Goal: Information Seeking & Learning: Compare options

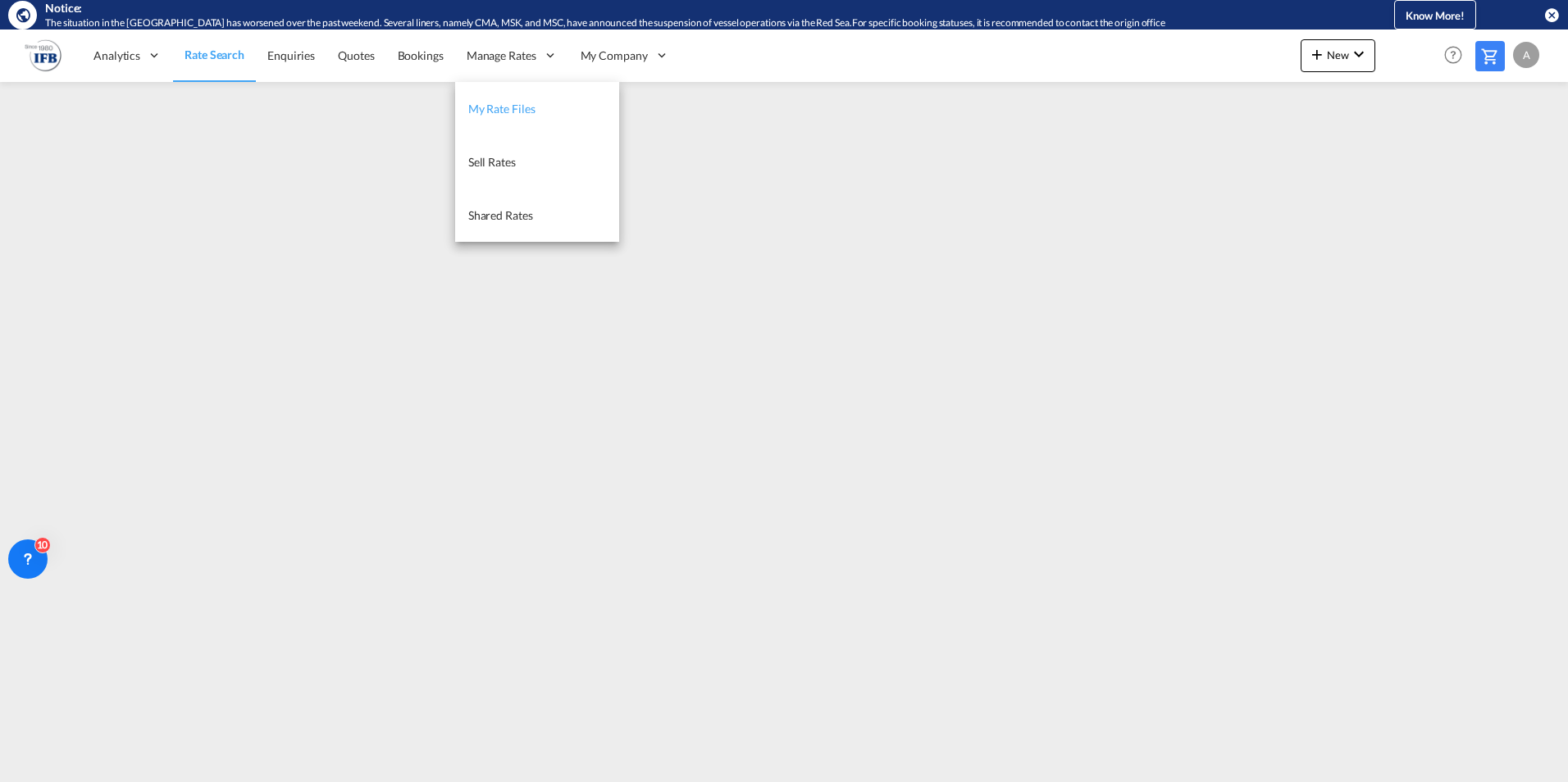
click at [515, 108] on span "My Rate Files" at bounding box center [502, 108] width 67 height 14
click at [492, 157] on span "Sell Rates" at bounding box center [491, 161] width 47 height 14
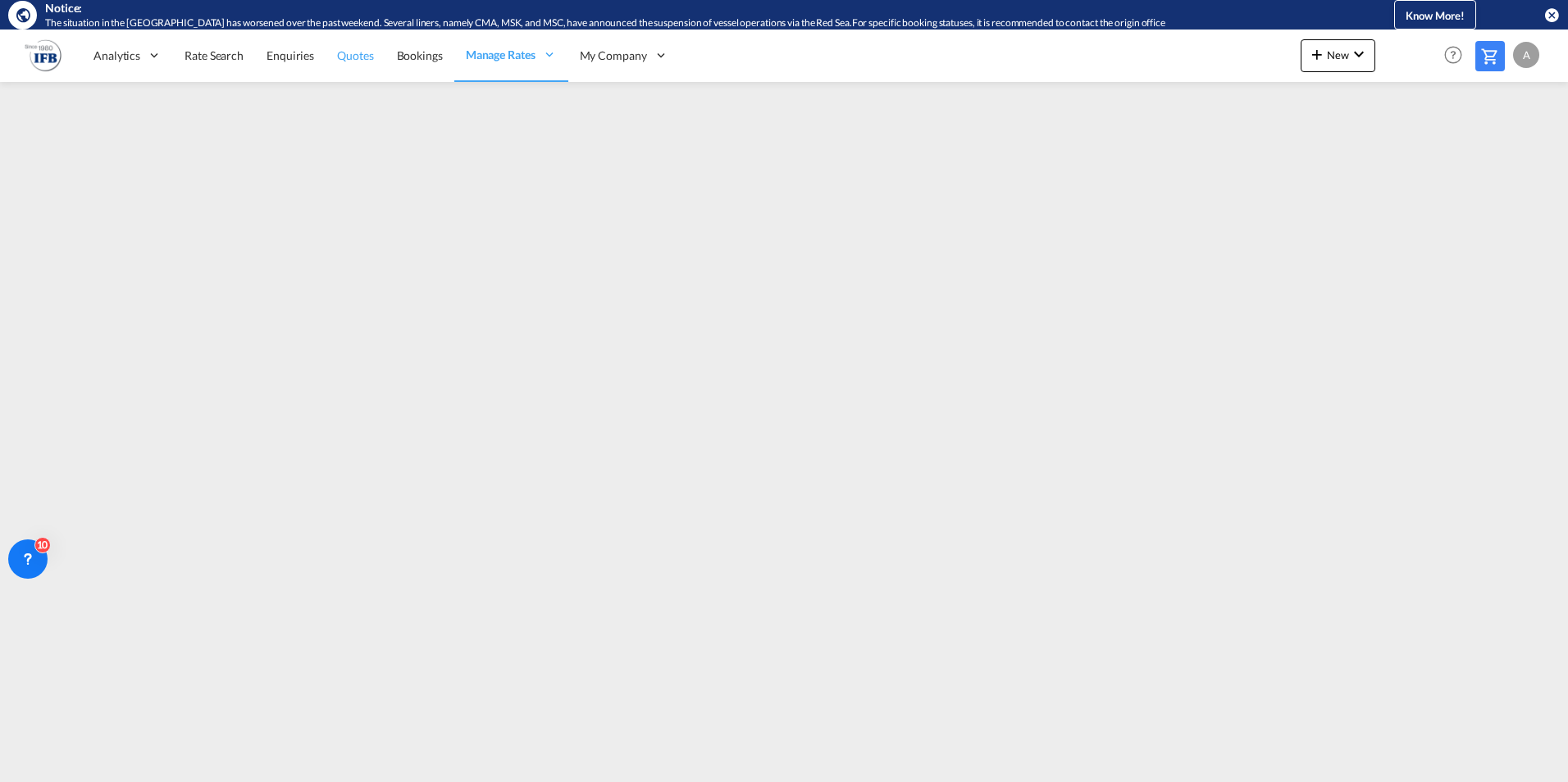
click at [341, 57] on span "Quotes" at bounding box center [355, 55] width 36 height 14
click at [205, 62] on span "Rate Search" at bounding box center [214, 56] width 59 height 17
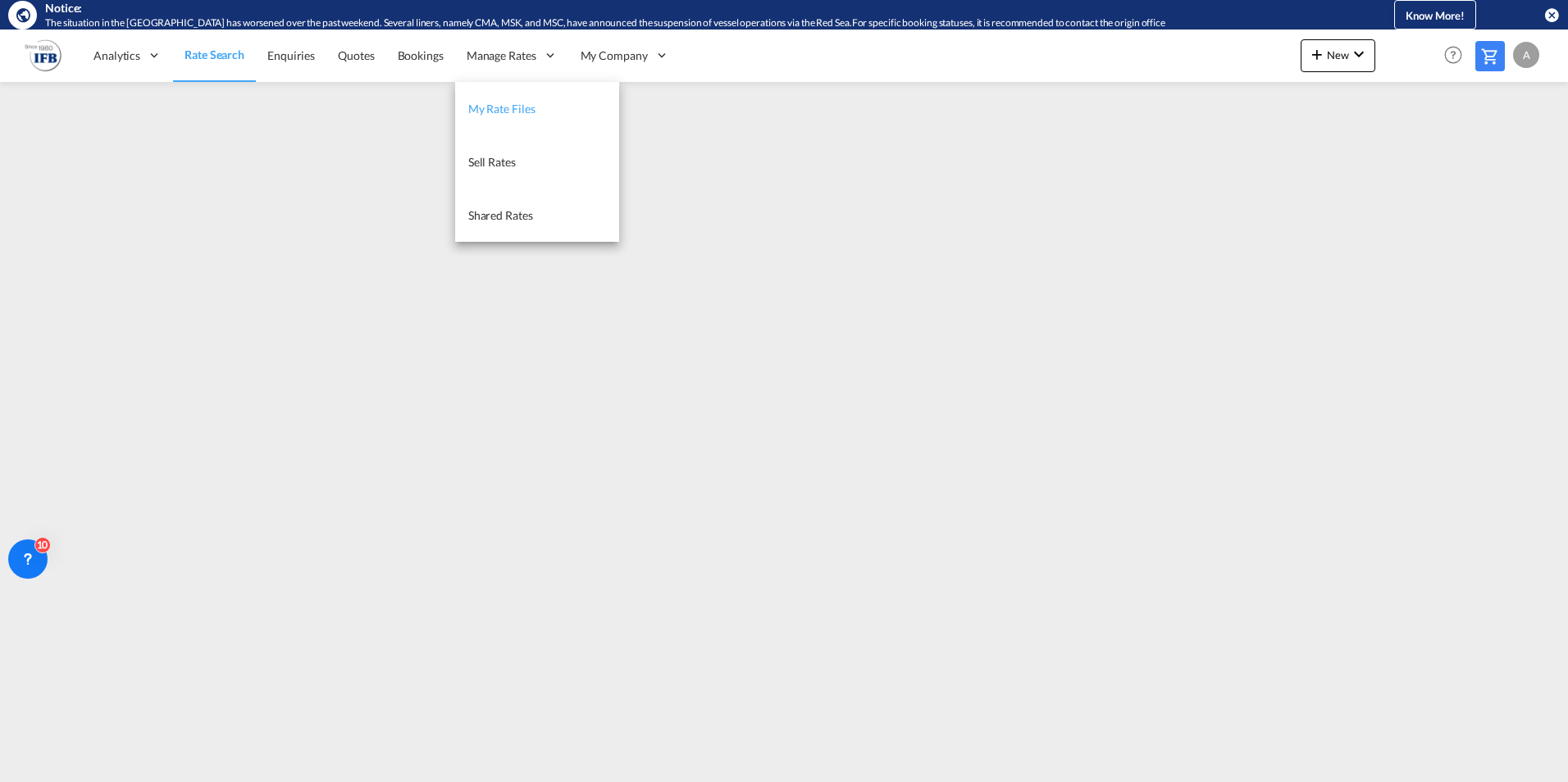
click at [495, 111] on span "My Rate Files" at bounding box center [502, 108] width 67 height 14
click at [490, 169] on span "Sell Rates" at bounding box center [491, 162] width 47 height 17
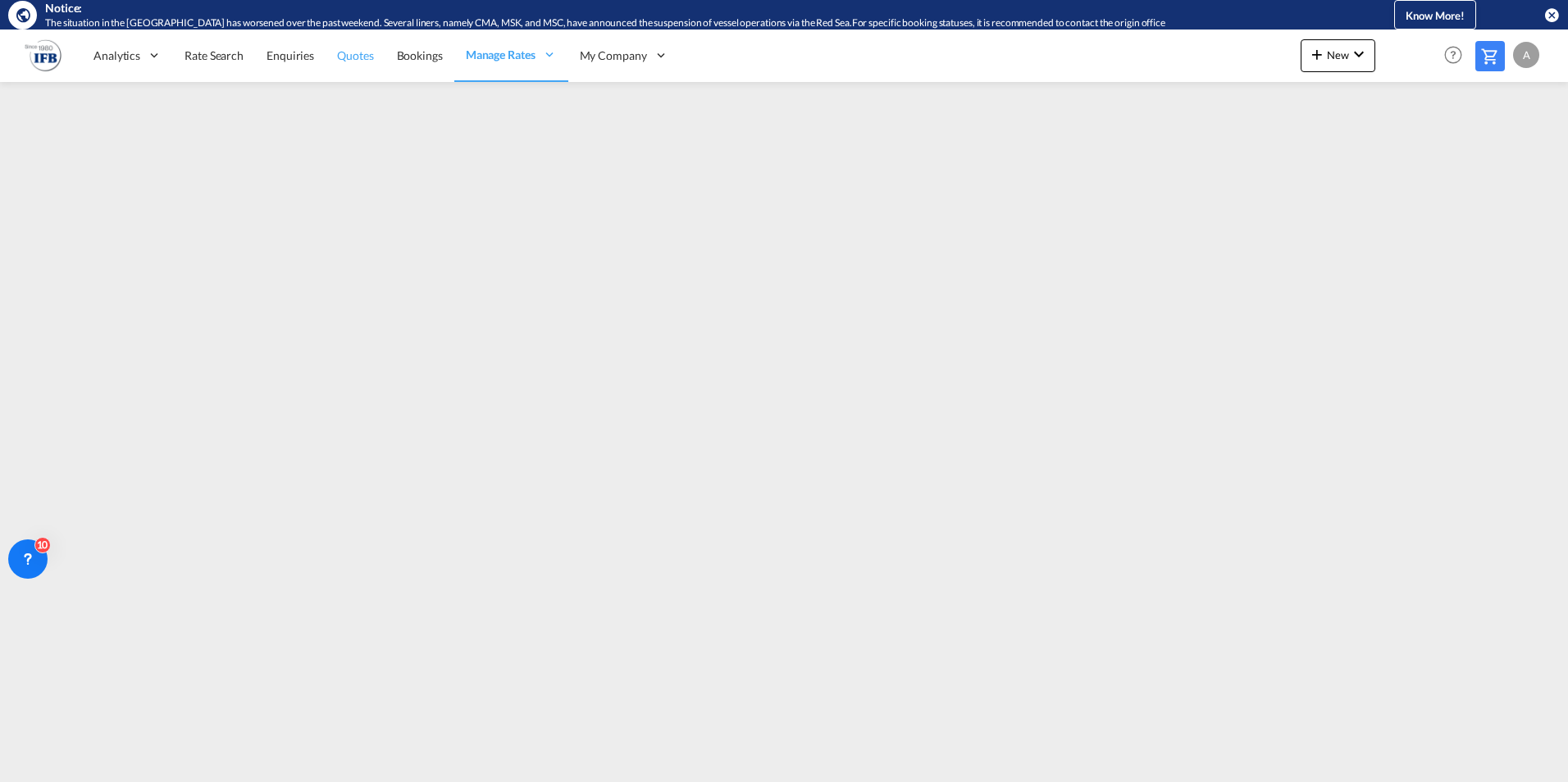
click at [370, 54] on span "Quotes" at bounding box center [355, 55] width 36 height 14
click at [350, 67] on link "Quotes" at bounding box center [355, 55] width 59 height 53
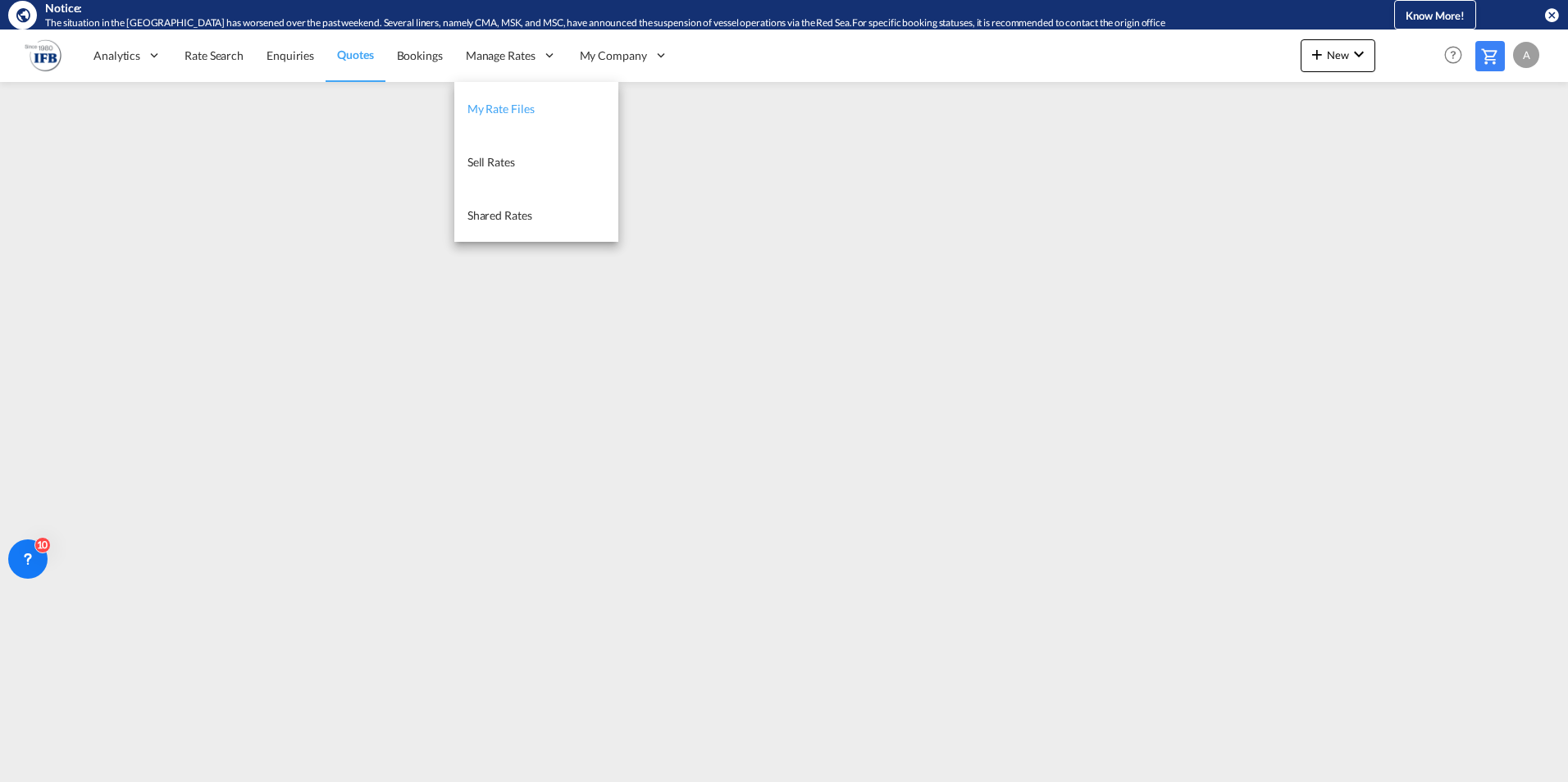
click at [525, 107] on span "My Rate Files" at bounding box center [501, 108] width 67 height 14
click at [502, 173] on link "Sell Rates" at bounding box center [536, 162] width 164 height 53
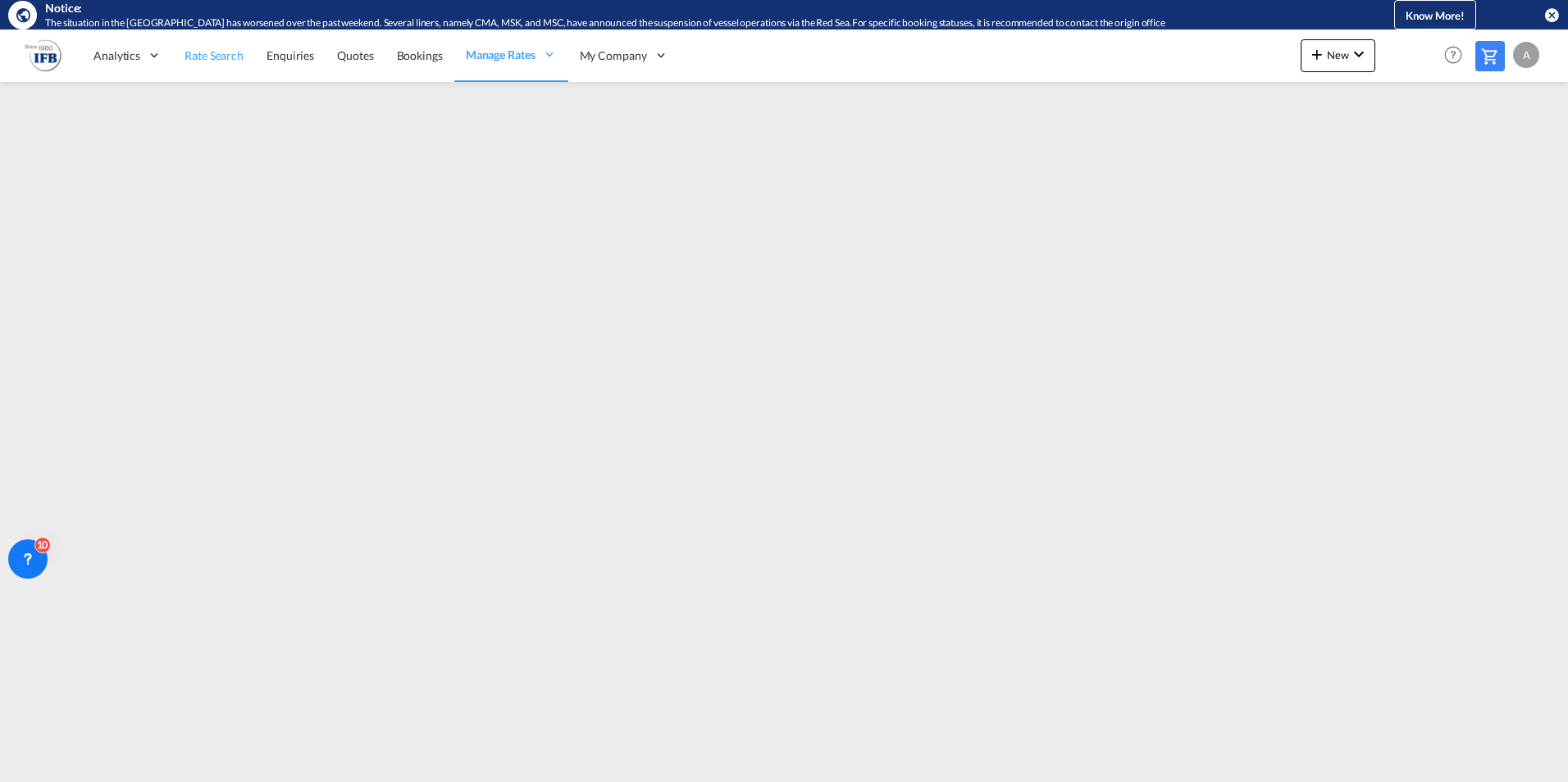
click at [204, 61] on span "Rate Search" at bounding box center [214, 55] width 59 height 14
click at [1482, 58] on md-icon at bounding box center [1490, 57] width 20 height 20
click at [217, 57] on span "Rate Search" at bounding box center [214, 55] width 59 height 14
click at [1485, 58] on md-icon at bounding box center [1490, 57] width 20 height 20
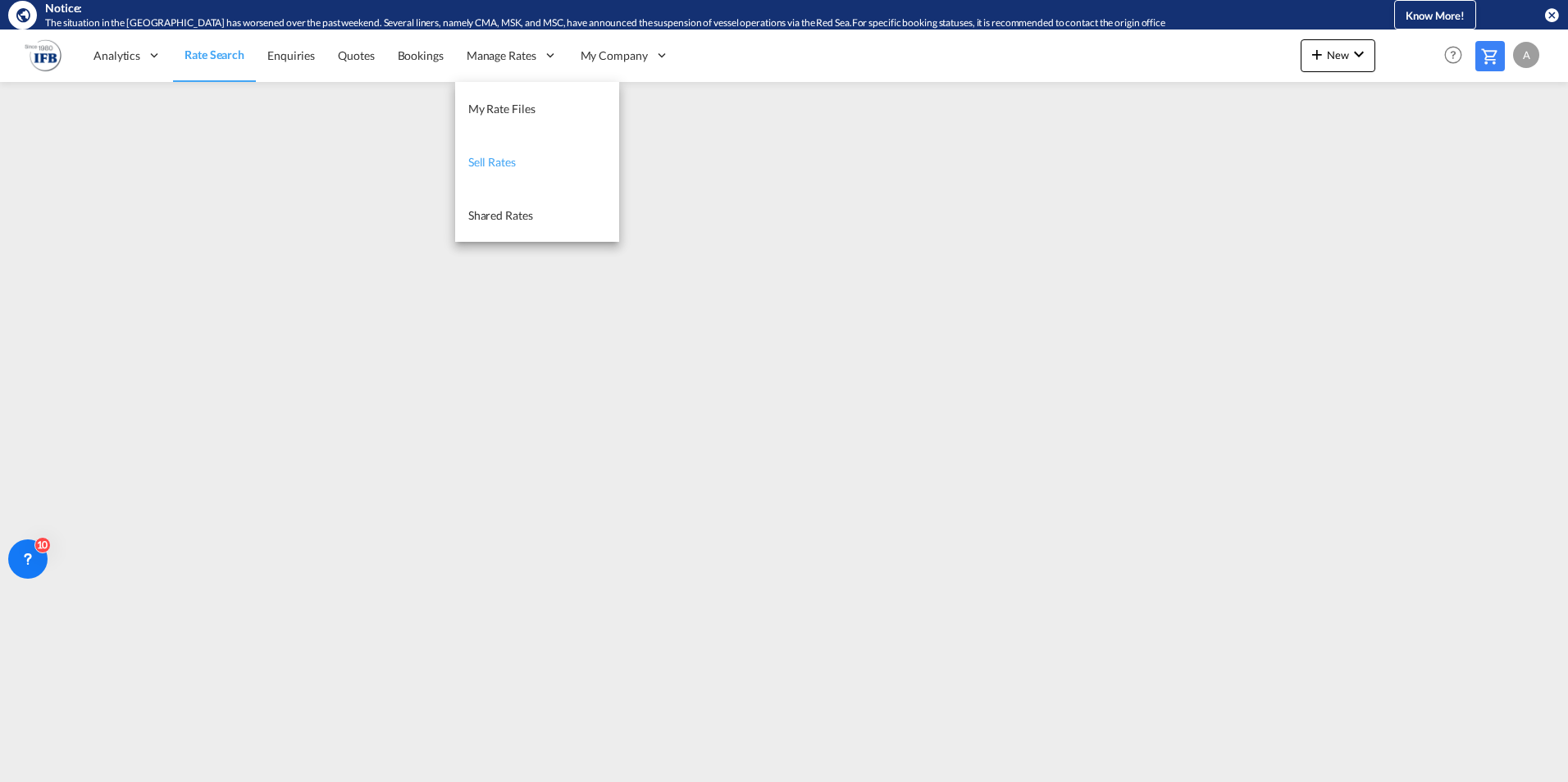
click at [494, 164] on span "Sell Rates" at bounding box center [492, 161] width 47 height 14
click at [497, 107] on span "My Rate Files" at bounding box center [501, 108] width 67 height 14
click at [528, 56] on span "Manage Rates" at bounding box center [501, 55] width 70 height 17
click at [495, 210] on span "Shared Rates" at bounding box center [500, 215] width 65 height 14
click at [501, 104] on span "My Rate Files" at bounding box center [501, 108] width 67 height 14
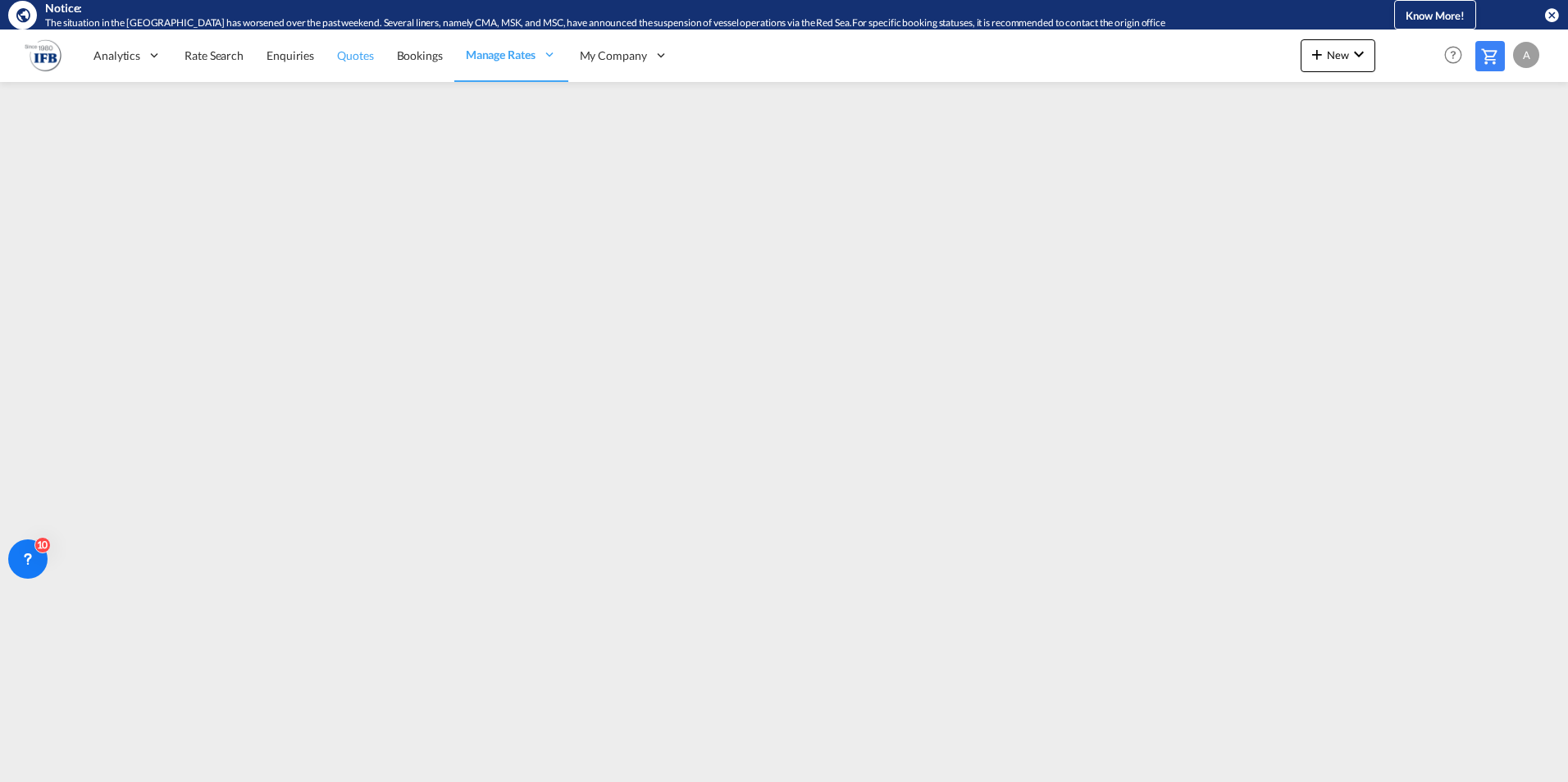
click at [360, 57] on span "Quotes" at bounding box center [355, 55] width 36 height 14
click at [370, 52] on span "Quotes" at bounding box center [355, 55] width 36 height 14
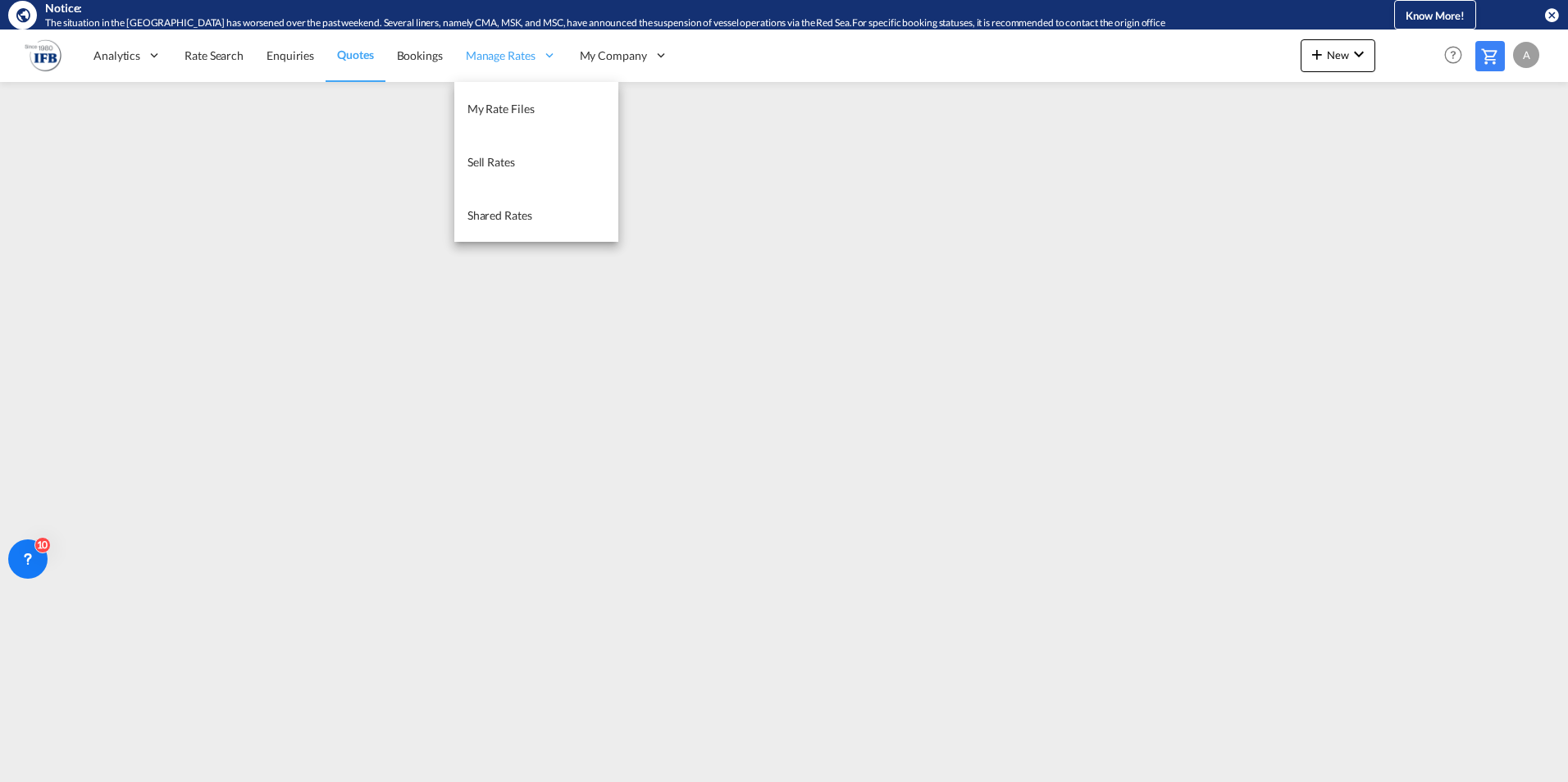
click at [502, 52] on span "Manage Rates" at bounding box center [501, 56] width 70 height 17
click at [478, 151] on link "Sell Rates" at bounding box center [536, 162] width 164 height 53
click at [494, 113] on span "My Rate Files" at bounding box center [501, 108] width 67 height 14
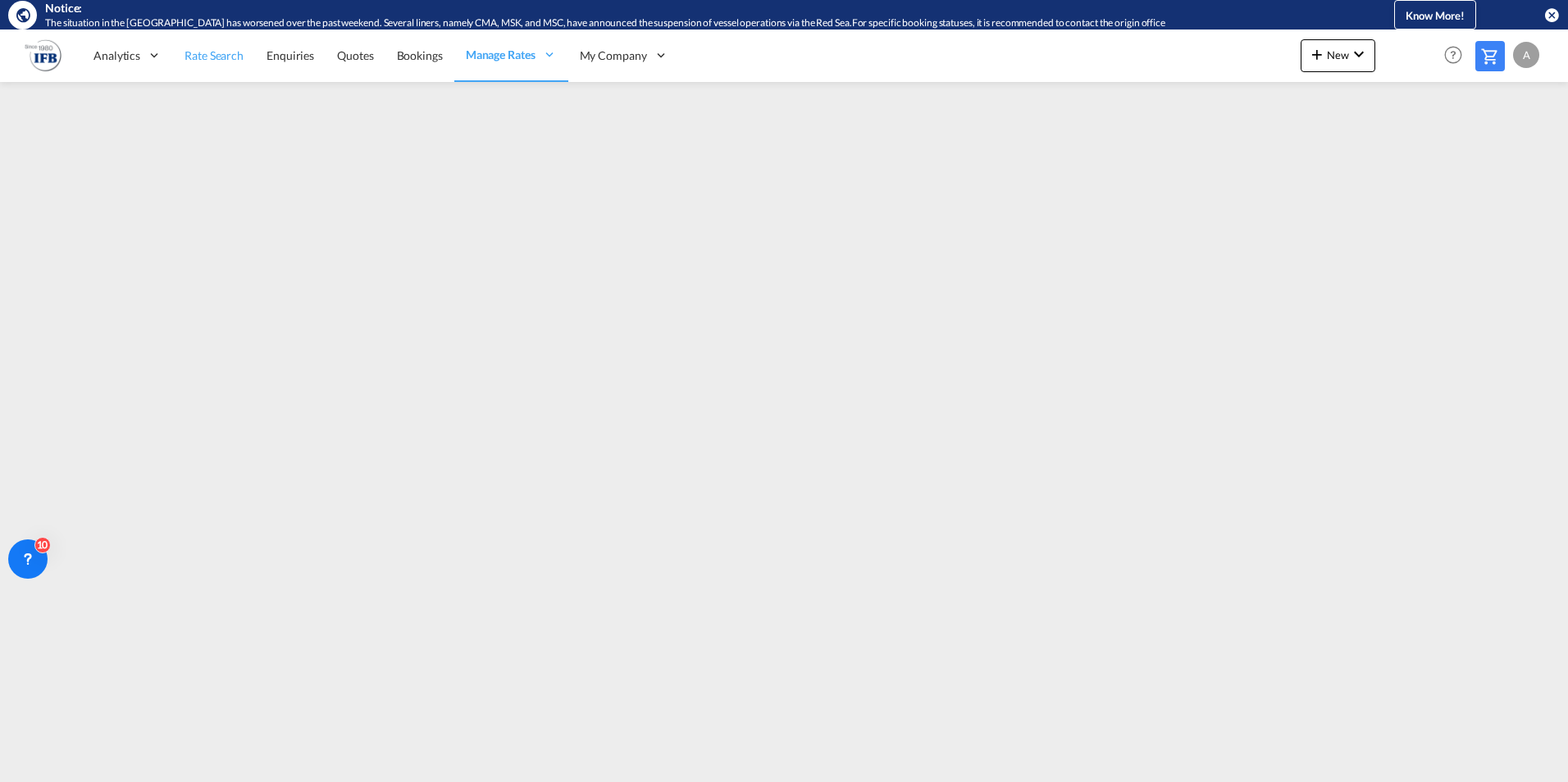
click at [227, 59] on span "Rate Search" at bounding box center [214, 55] width 59 height 14
click at [355, 52] on span "Quotes" at bounding box center [355, 55] width 36 height 14
click at [209, 50] on span "Rate Search" at bounding box center [214, 55] width 59 height 14
click at [215, 57] on span "Rate Search" at bounding box center [214, 55] width 59 height 14
click at [343, 52] on span "Quotes" at bounding box center [355, 55] width 36 height 14
